Goal: Task Accomplishment & Management: Use online tool/utility

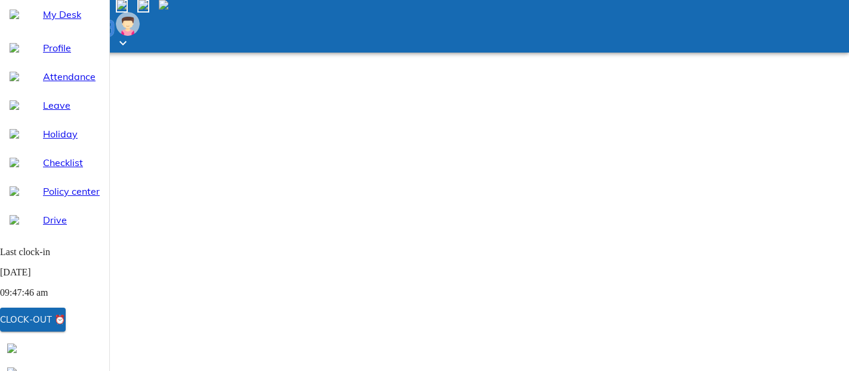
select select "10"
click at [66, 318] on div "Clock-out ⏰" at bounding box center [33, 319] width 66 height 16
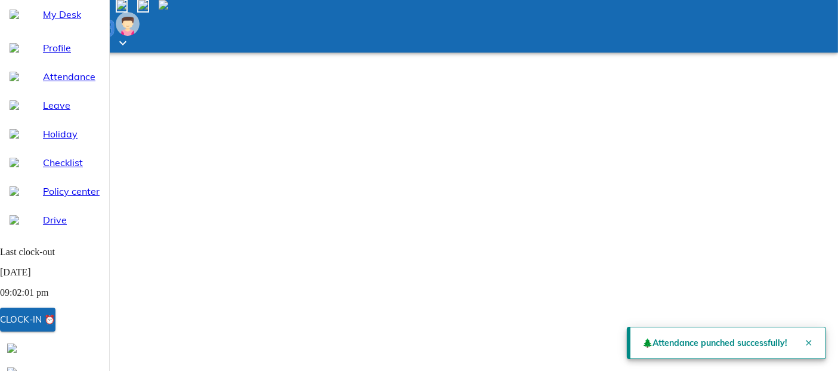
click at [64, 21] on span "My Desk" at bounding box center [71, 14] width 57 height 14
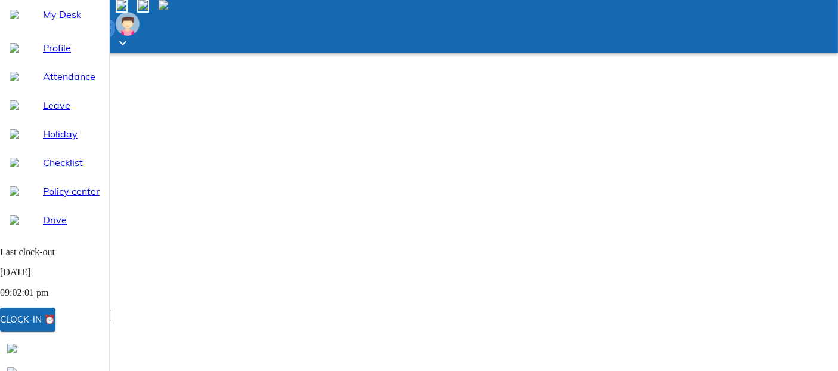
click at [51, 84] on span "Attendance" at bounding box center [71, 76] width 57 height 14
select select "10"
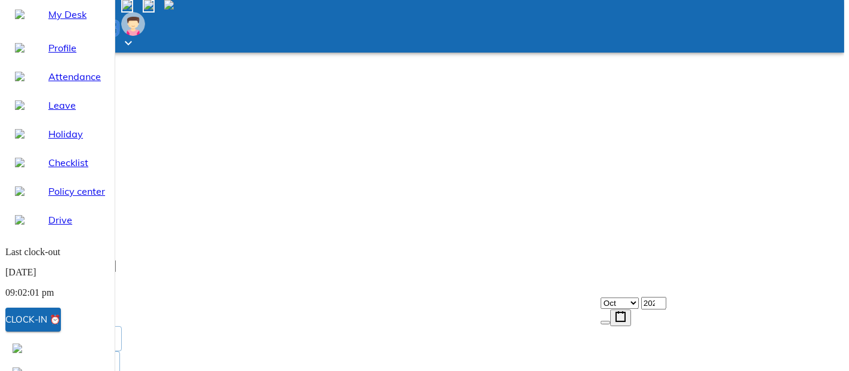
scroll to position [120, 0]
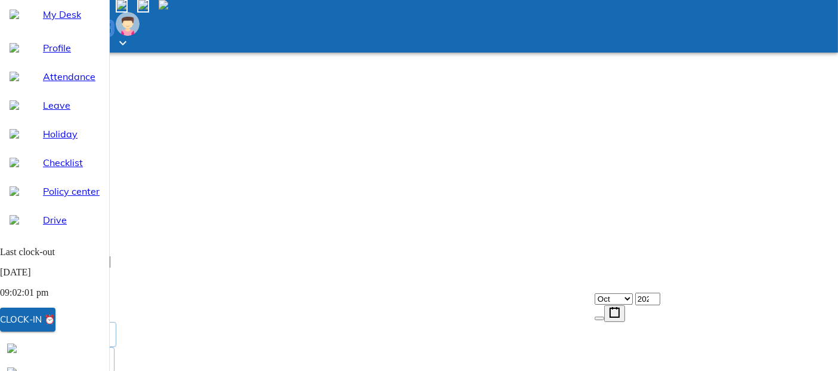
click at [168, 11] on span at bounding box center [168, 6] width 0 height 10
